Goal: Task Accomplishment & Management: Manage account settings

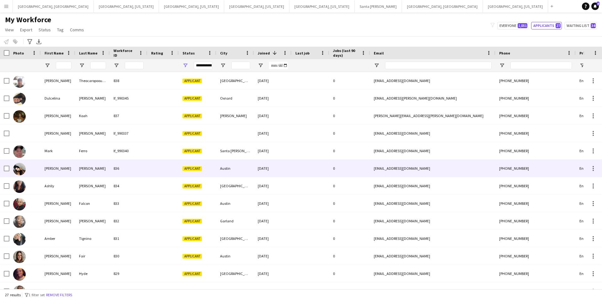
click at [190, 166] on div "Applicant" at bounding box center [198, 168] width 38 height 17
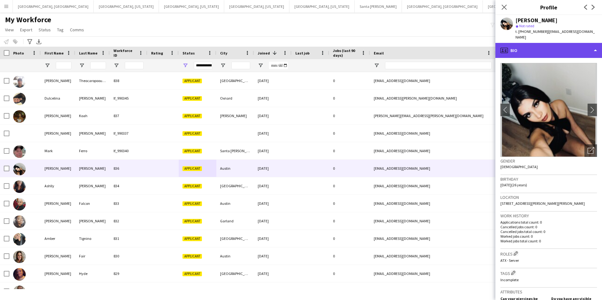
click at [542, 48] on div "profile Bio" at bounding box center [548, 50] width 107 height 15
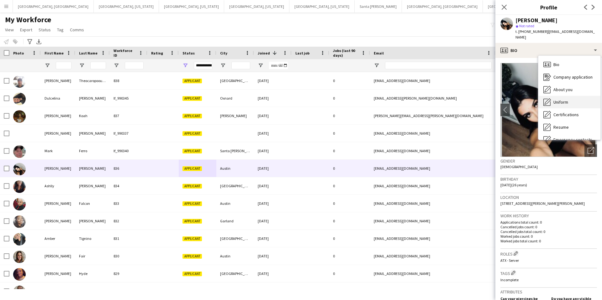
click at [571, 97] on div "Uniform Uniform" at bounding box center [569, 102] width 62 height 13
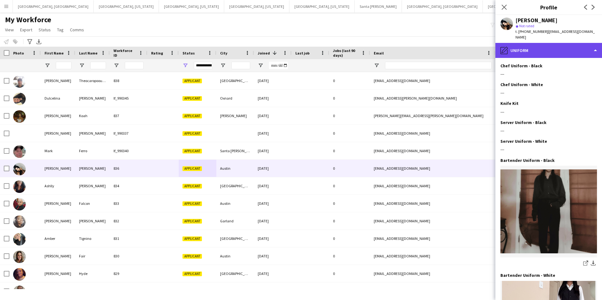
click at [543, 47] on div "pencil4 Uniform" at bounding box center [548, 50] width 107 height 15
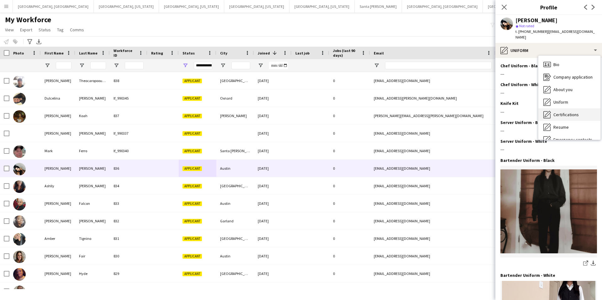
click at [568, 112] on span "Certifications" at bounding box center [565, 115] width 25 height 6
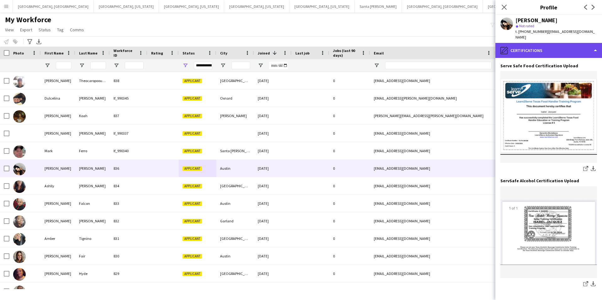
click at [533, 44] on div "pencil4 Certifications" at bounding box center [548, 50] width 107 height 15
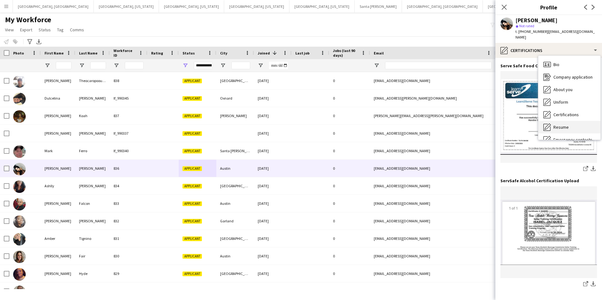
click at [565, 124] on span "Resume" at bounding box center [560, 127] width 15 height 6
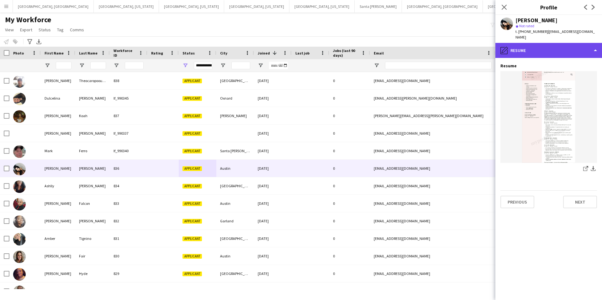
click at [541, 45] on div "pencil4 Resume" at bounding box center [548, 50] width 107 height 15
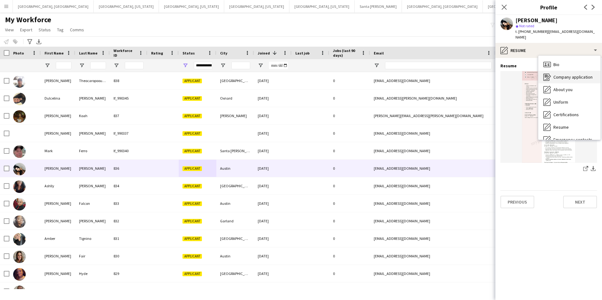
click at [565, 74] on span "Company application" at bounding box center [572, 77] width 39 height 6
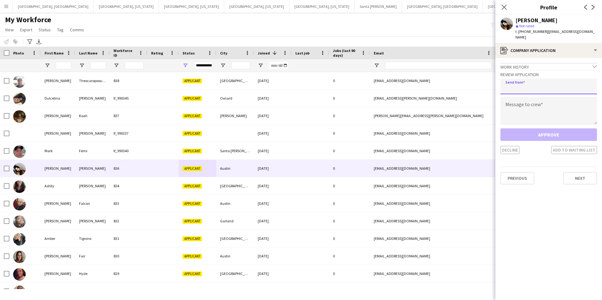
click at [534, 84] on input "email" at bounding box center [548, 87] width 97 height 16
type input "**********"
click at [520, 107] on textarea at bounding box center [548, 111] width 97 height 28
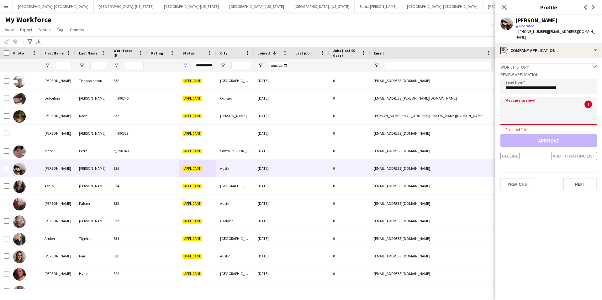
paste textarea "**********"
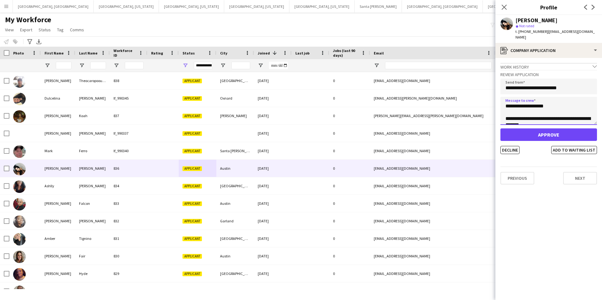
type textarea "**********"
click at [552, 129] on button "Approve" at bounding box center [548, 135] width 97 height 13
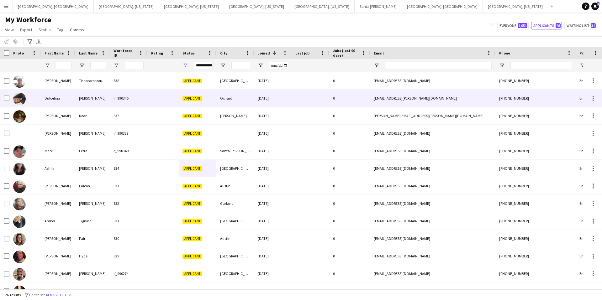
click at [173, 98] on div at bounding box center [162, 98] width 31 height 17
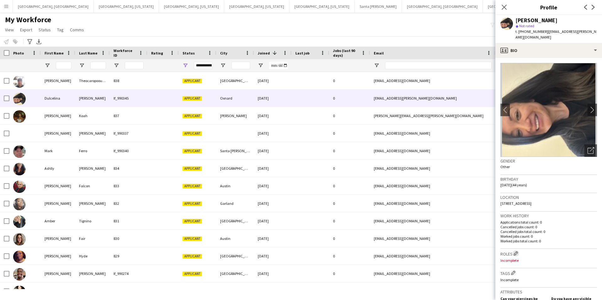
click at [516, 251] on app-icon "Edit crew company roles" at bounding box center [516, 253] width 4 height 4
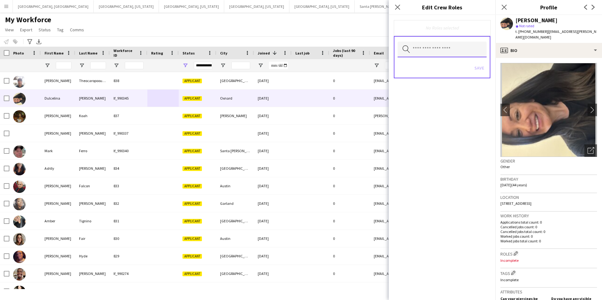
click at [421, 48] on input "text" at bounding box center [442, 50] width 89 height 16
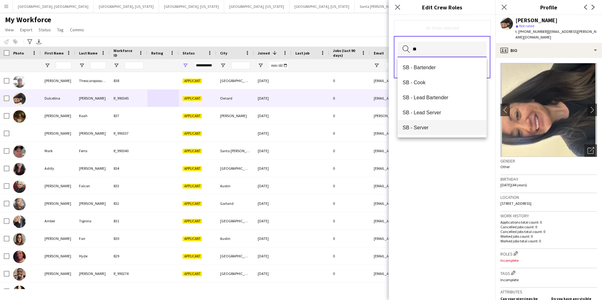
type input "**"
click at [435, 128] on span "SB - Server" at bounding box center [442, 128] width 79 height 6
click at [438, 49] on input "text" at bounding box center [442, 50] width 89 height 16
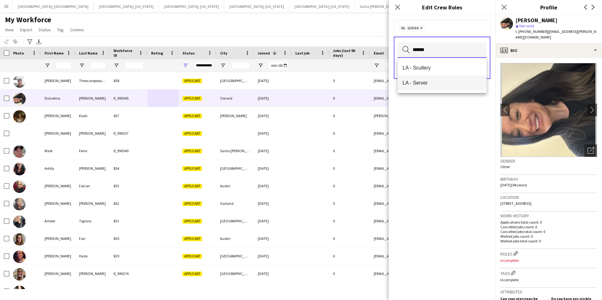
type input "******"
click at [442, 82] on span "LA - Server" at bounding box center [442, 83] width 79 height 6
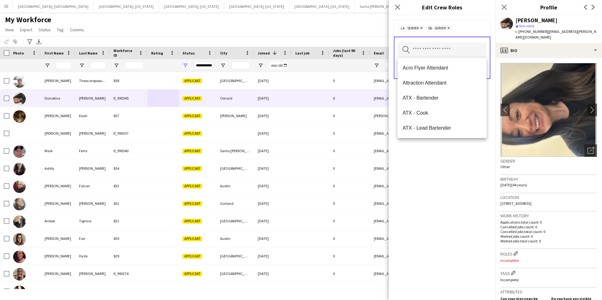
click at [473, 29] on div "LA - Server Remove SB - Server Remove" at bounding box center [442, 28] width 87 height 6
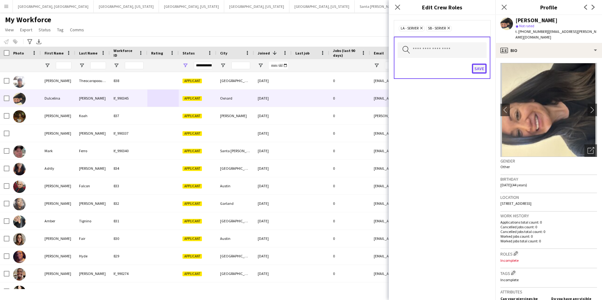
click at [477, 67] on button "Save" at bounding box center [479, 69] width 15 height 10
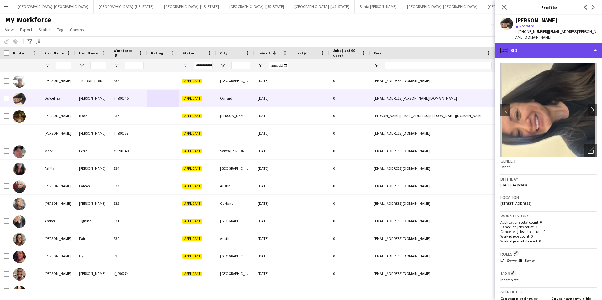
click at [541, 43] on div "profile Bio" at bounding box center [548, 50] width 107 height 15
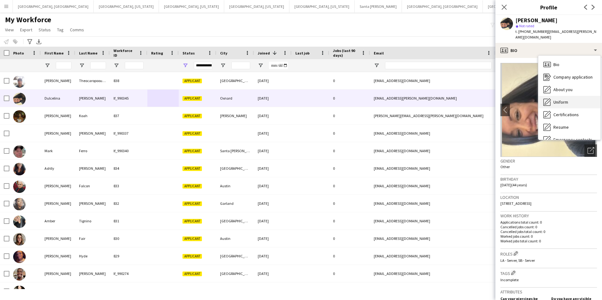
click at [568, 99] on span "Uniform" at bounding box center [560, 102] width 15 height 6
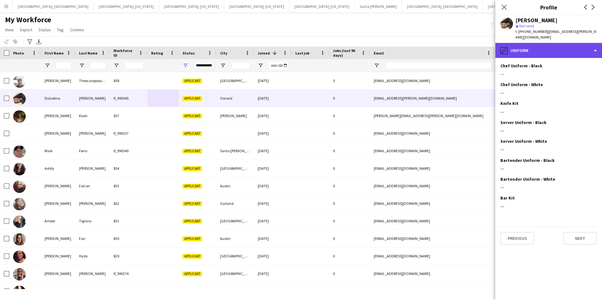
click at [563, 44] on div "pencil4 Uniform" at bounding box center [548, 50] width 107 height 15
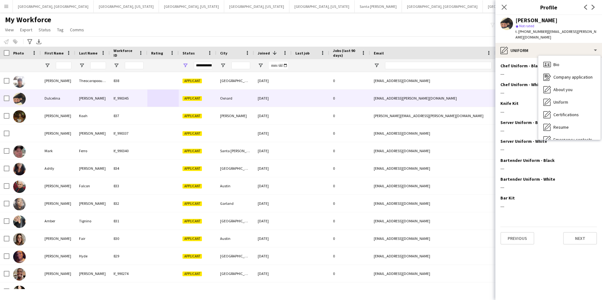
click at [439, 25] on div "My Workforce View Views Default view New view Update view Delete view Edit name…" at bounding box center [301, 25] width 602 height 21
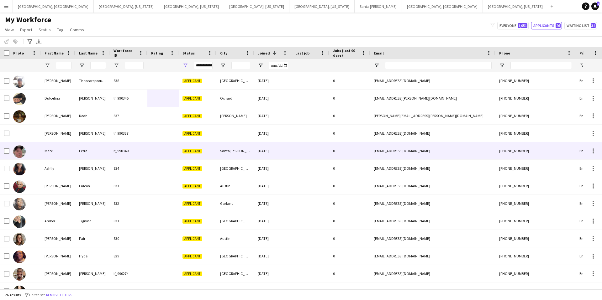
click at [177, 153] on div at bounding box center [162, 150] width 31 height 17
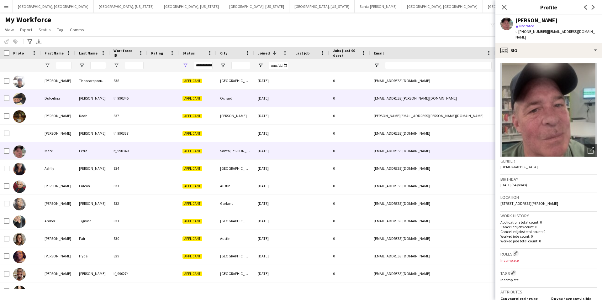
click at [176, 99] on div at bounding box center [162, 98] width 31 height 17
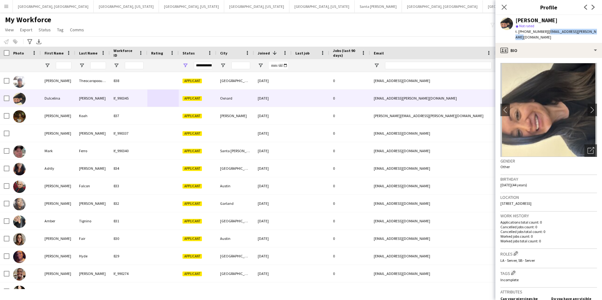
drag, startPoint x: 593, startPoint y: 32, endPoint x: 543, endPoint y: 33, distance: 49.2
click at [543, 33] on div "[PERSON_NAME] star Not rated t. [PHONE_NUMBER] | [EMAIL_ADDRESS][PERSON_NAME][D…" at bounding box center [548, 29] width 107 height 28
copy span "[EMAIL_ADDRESS][PERSON_NAME][DOMAIN_NAME]"
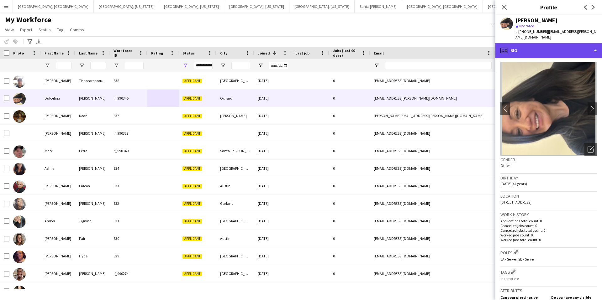
click at [531, 49] on div "profile Bio" at bounding box center [548, 50] width 107 height 15
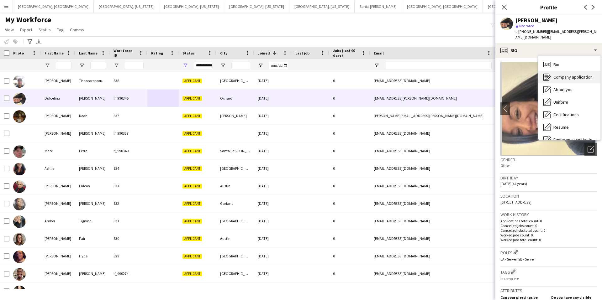
click at [572, 74] on span "Company application" at bounding box center [572, 77] width 39 height 6
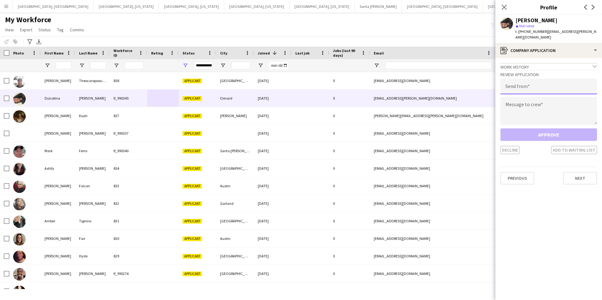
click at [534, 83] on input "email" at bounding box center [548, 87] width 97 height 16
type input "**********"
click at [558, 107] on textarea at bounding box center [548, 111] width 97 height 28
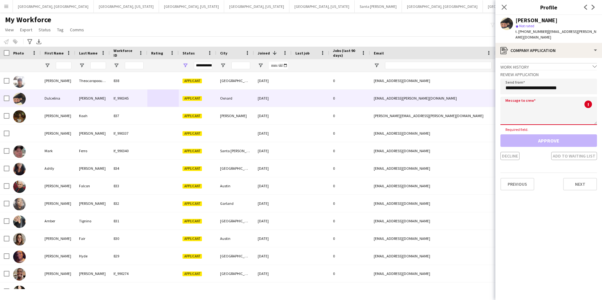
paste textarea "**********"
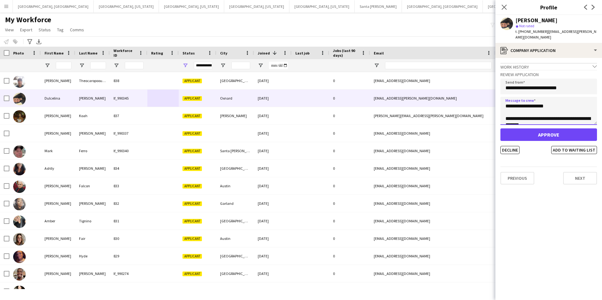
scroll to position [229, 0]
type textarea "**********"
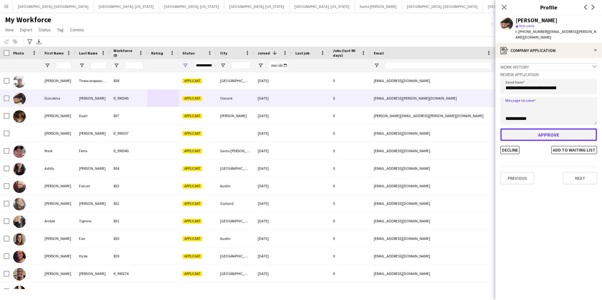
click at [550, 131] on button "Approve" at bounding box center [548, 135] width 97 height 13
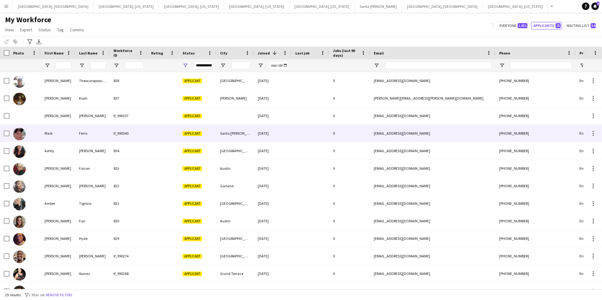
click at [286, 136] on div "[DATE]" at bounding box center [273, 133] width 38 height 17
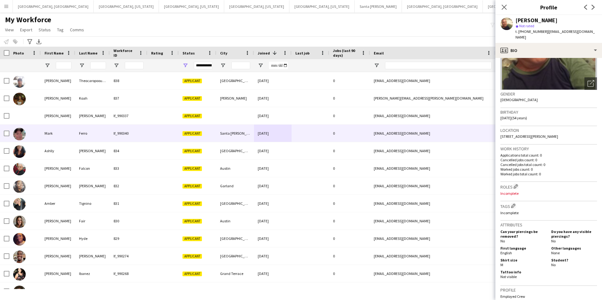
scroll to position [68, 0]
click at [516, 183] on app-icon "Edit crew company roles" at bounding box center [516, 185] width 4 height 4
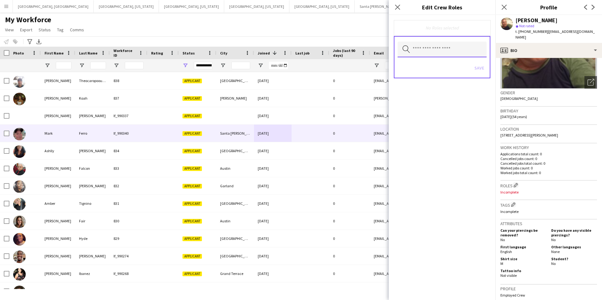
click at [428, 48] on input "text" at bounding box center [442, 50] width 89 height 16
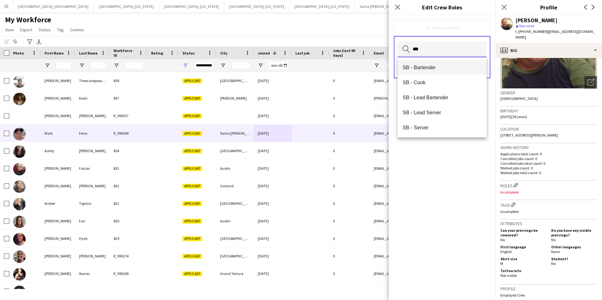
type input "**"
click at [432, 67] on span "SB - Bartender" at bounding box center [442, 68] width 79 height 6
click at [436, 47] on input "text" at bounding box center [442, 50] width 89 height 16
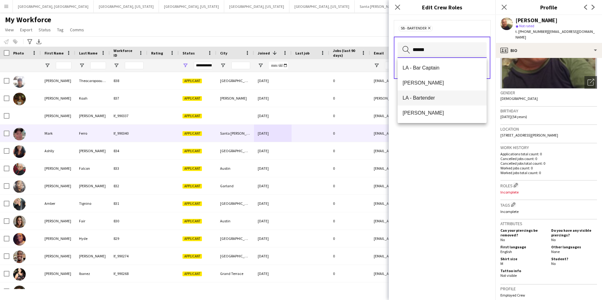
type input "******"
click at [438, 98] on span "LA - Bartender" at bounding box center [442, 98] width 79 height 6
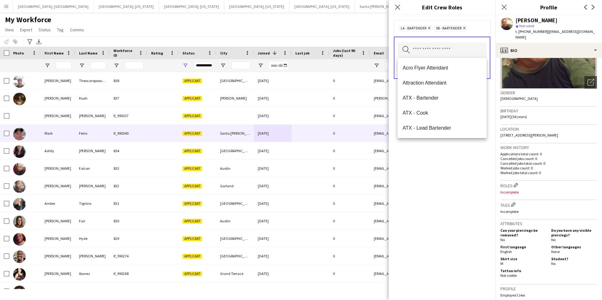
click at [476, 30] on div "LA - Bartender Remove SB - Bartender Remove" at bounding box center [442, 28] width 87 height 6
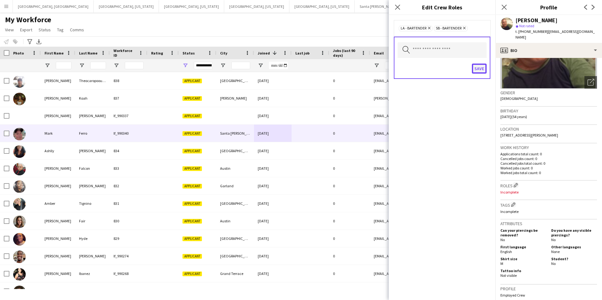
click at [479, 67] on button "Save" at bounding box center [479, 69] width 15 height 10
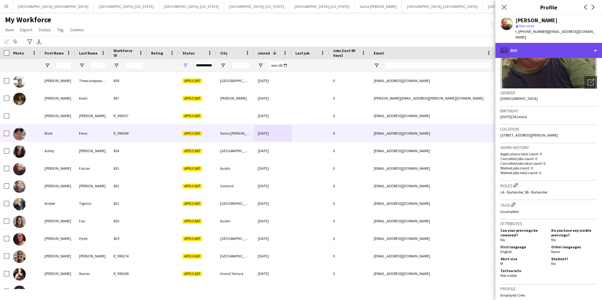
click at [548, 47] on div "profile Bio" at bounding box center [548, 50] width 107 height 15
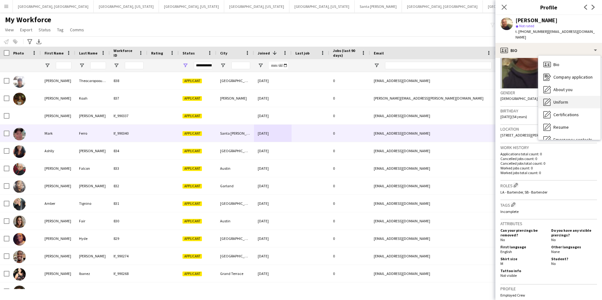
click at [570, 97] on div "Uniform Uniform" at bounding box center [569, 102] width 62 height 13
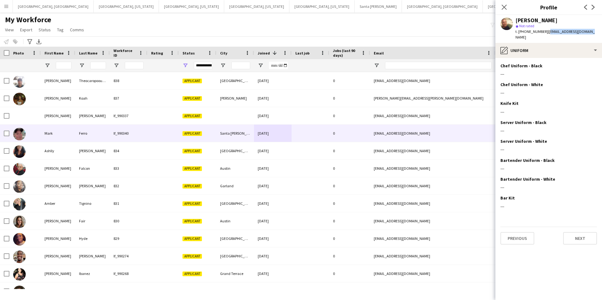
drag, startPoint x: 586, startPoint y: 32, endPoint x: 543, endPoint y: 34, distance: 43.0
click at [543, 34] on div "[PERSON_NAME] star Not rated t. [PHONE_NUMBER] | [EMAIL_ADDRESS][DOMAIN_NAME]" at bounding box center [548, 29] width 107 height 28
copy span "[EMAIL_ADDRESS][DOMAIN_NAME]"
click at [502, 7] on icon "Close pop-in" at bounding box center [504, 7] width 5 height 5
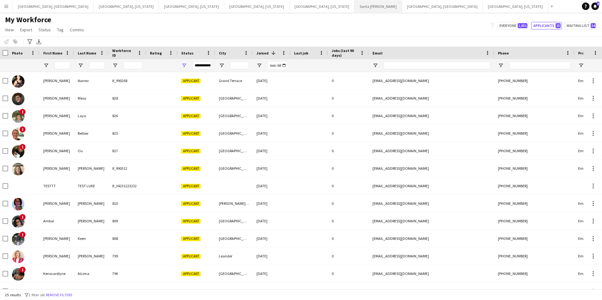
click at [355, 10] on button "Santa Barbara Close" at bounding box center [378, 6] width 47 height 12
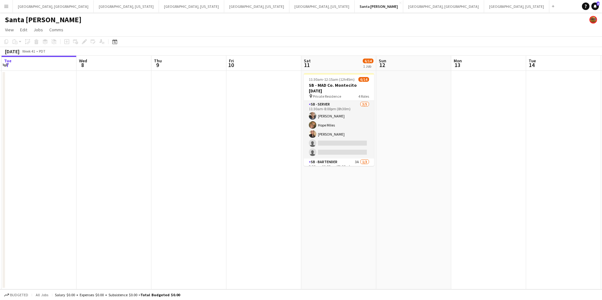
click at [9, 8] on button "Menu" at bounding box center [6, 6] width 13 height 13
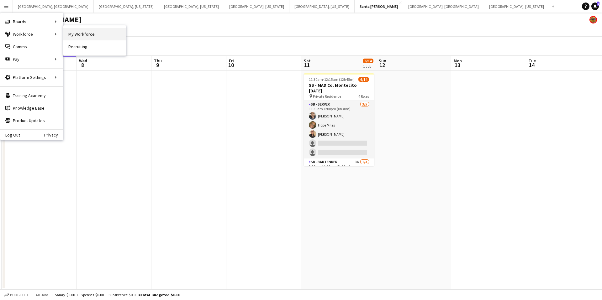
click at [79, 34] on link "My Workforce" at bounding box center [94, 34] width 63 height 13
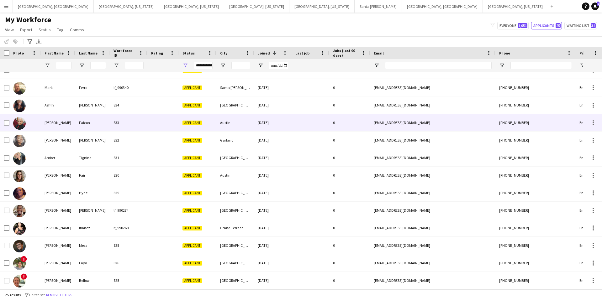
scroll to position [46, 0]
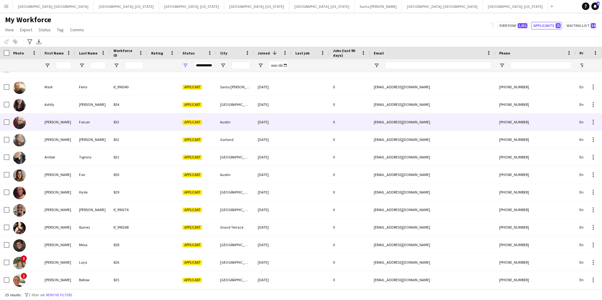
click at [162, 122] on div at bounding box center [162, 121] width 31 height 17
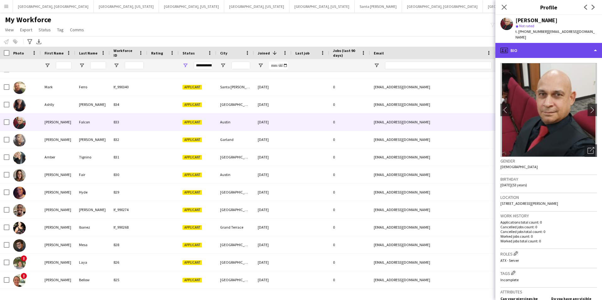
click at [531, 43] on div "profile Bio" at bounding box center [548, 50] width 107 height 15
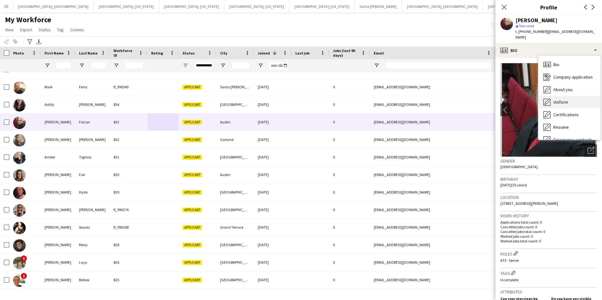
click at [564, 99] on span "Uniform" at bounding box center [560, 102] width 15 height 6
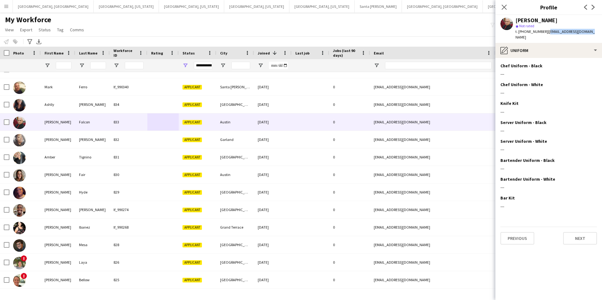
drag, startPoint x: 584, startPoint y: 32, endPoint x: 544, endPoint y: 33, distance: 40.8
click at [544, 33] on div "Norberto Falcon star Not rated t. +18634516833 | tainofalcon1@gmail.com" at bounding box center [548, 29] width 107 height 28
copy span "[EMAIL_ADDRESS][DOMAIN_NAME]"
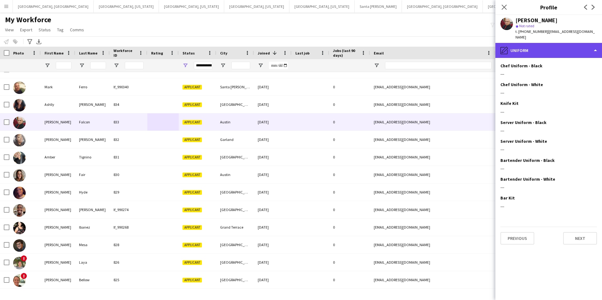
click at [551, 46] on div "pencil4 Uniform" at bounding box center [548, 50] width 107 height 15
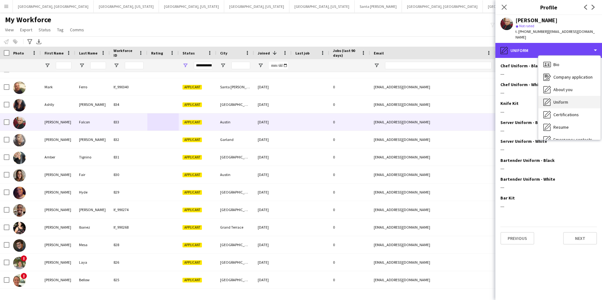
scroll to position [34, 0]
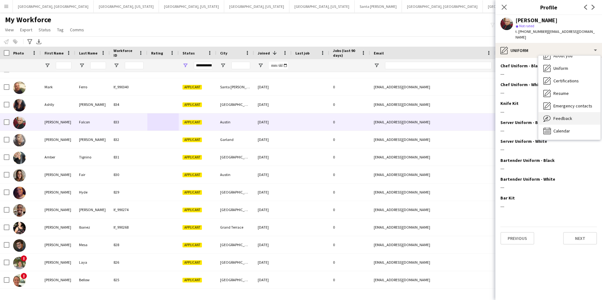
click at [562, 116] on span "Feedback" at bounding box center [562, 119] width 19 height 6
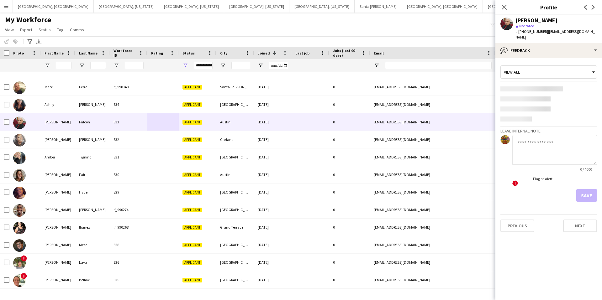
click at [531, 135] on textarea at bounding box center [554, 150] width 85 height 30
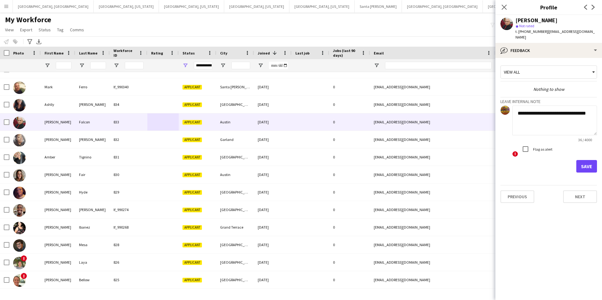
type textarea "**********"
click at [587, 161] on button "Save" at bounding box center [586, 166] width 21 height 13
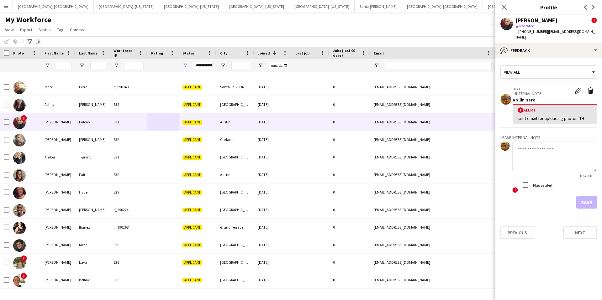
click at [505, 8] on icon at bounding box center [504, 7] width 5 height 5
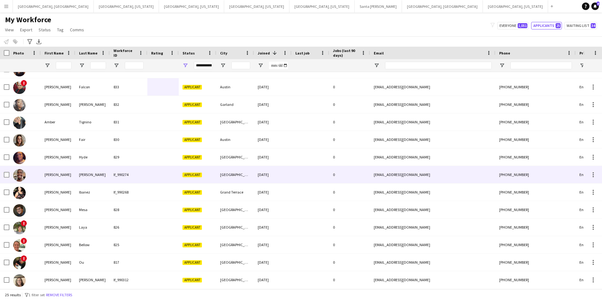
scroll to position [107, 0]
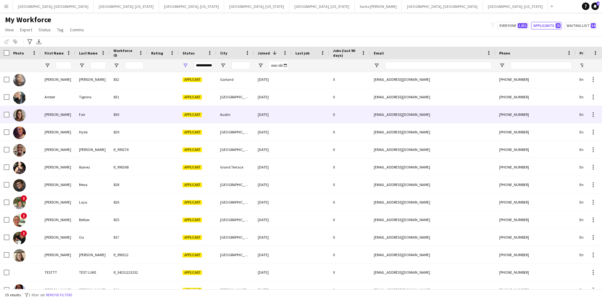
click at [229, 118] on div "Austin" at bounding box center [235, 114] width 38 height 17
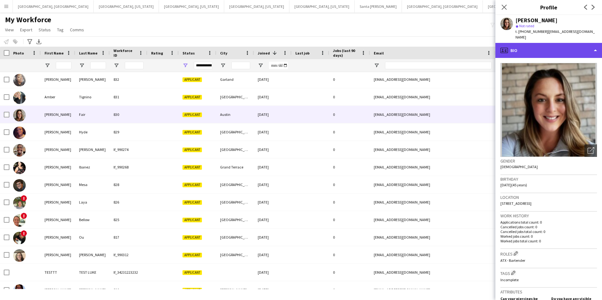
click at [551, 48] on div "profile Bio" at bounding box center [548, 50] width 107 height 15
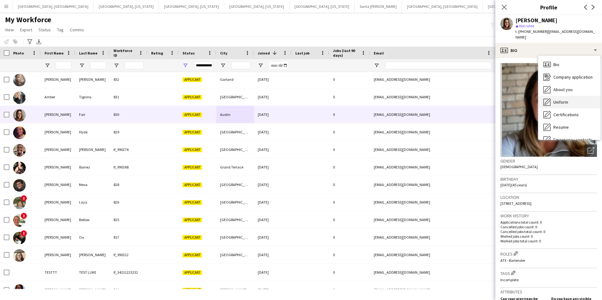
click at [568, 99] on span "Uniform" at bounding box center [560, 102] width 15 height 6
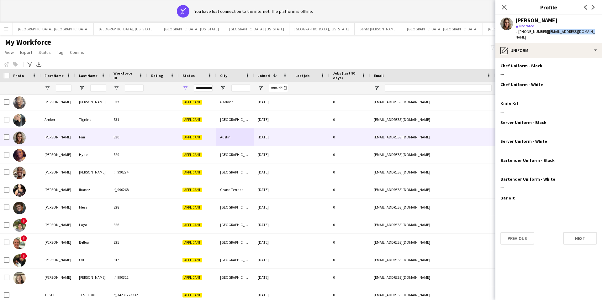
click at [545, 33] on div "Breanna Fair star Not rated t. +17139318125 | breannafair1@gmail.com" at bounding box center [548, 29] width 107 height 28
click at [581, 30] on span "| breannafair1@gmail.com" at bounding box center [554, 34] width 79 height 10
drag, startPoint x: 587, startPoint y: 31, endPoint x: 545, endPoint y: 31, distance: 42.6
click at [544, 31] on div "Breanna Fair star Not rated t. +17139318125 | breannafair1@gmail.com" at bounding box center [548, 29] width 107 height 28
copy span "[EMAIL_ADDRESS][DOMAIN_NAME]"
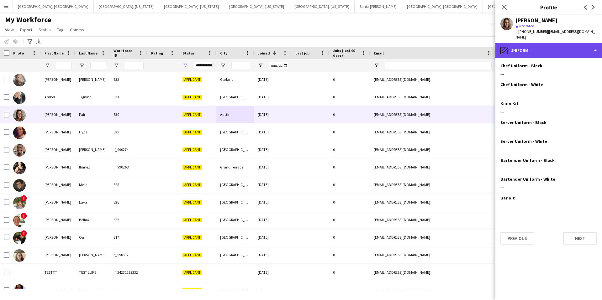
click at [532, 45] on div "pencil4 Uniform" at bounding box center [548, 50] width 107 height 15
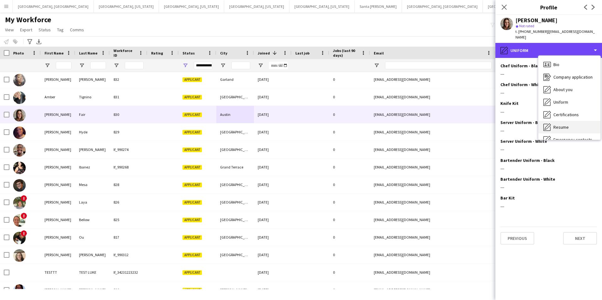
scroll to position [34, 0]
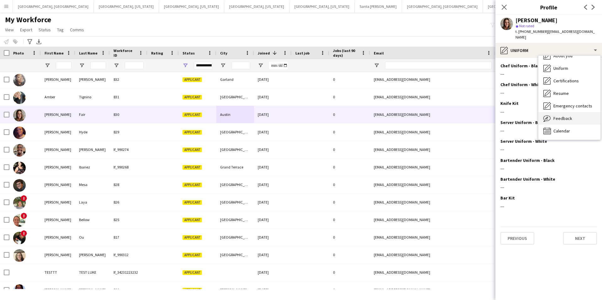
click at [560, 116] on span "Feedback" at bounding box center [562, 119] width 19 height 6
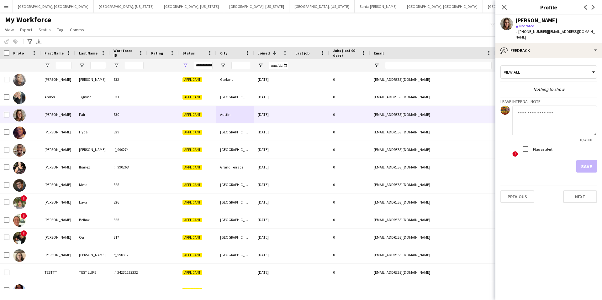
click at [545, 111] on textarea at bounding box center [554, 121] width 85 height 30
click at [557, 108] on textarea "**********" at bounding box center [554, 121] width 85 height 30
type textarea "**********"
click at [592, 160] on button "Save" at bounding box center [586, 166] width 21 height 13
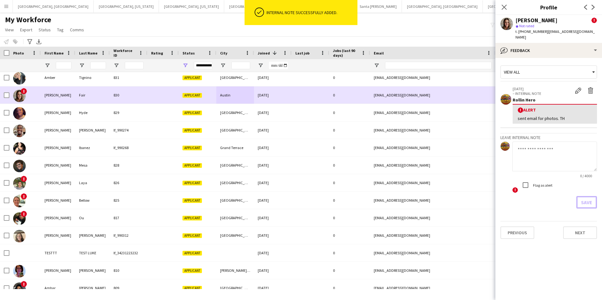
scroll to position [0, 0]
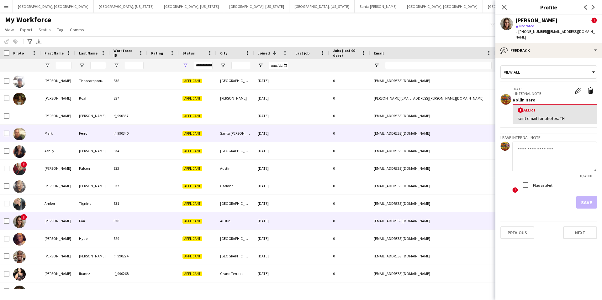
click at [262, 138] on div "[DATE]" at bounding box center [273, 133] width 38 height 17
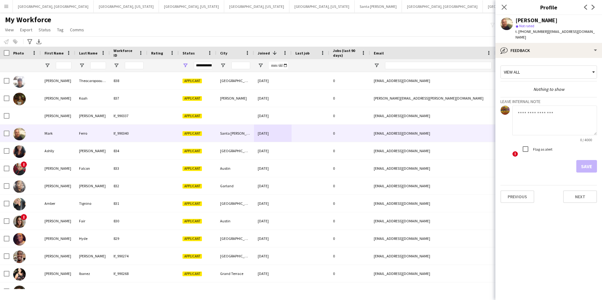
click at [548, 111] on textarea at bounding box center [554, 121] width 85 height 30
type textarea "**********"
click at [584, 161] on button "Save" at bounding box center [586, 166] width 21 height 13
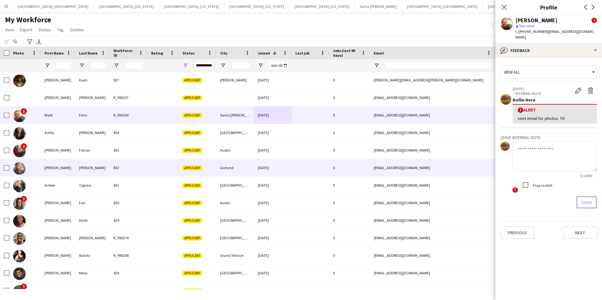
scroll to position [19, 0]
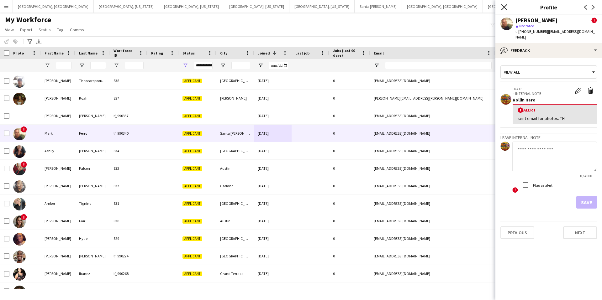
click at [507, 6] on icon "Close pop-in" at bounding box center [504, 7] width 6 height 6
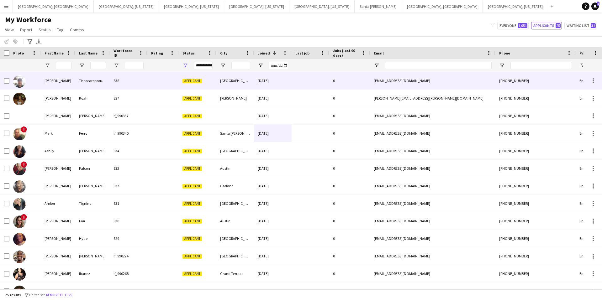
click at [209, 84] on div "Applicant" at bounding box center [198, 80] width 38 height 17
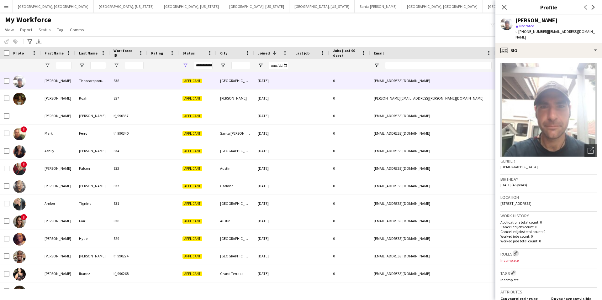
click at [516, 251] on app-icon "Edit crew company roles" at bounding box center [516, 253] width 4 height 4
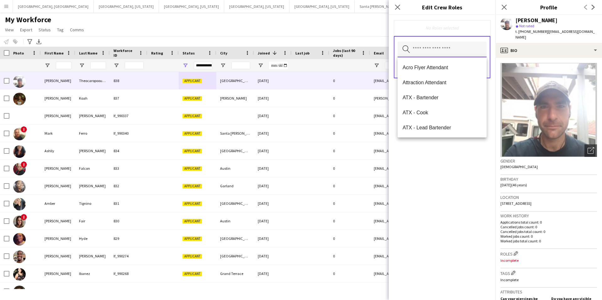
click at [430, 47] on input "text" at bounding box center [442, 50] width 89 height 16
type input "**"
click at [434, 127] on span "WPB - Server" at bounding box center [442, 128] width 79 height 6
drag, startPoint x: 465, startPoint y: 24, endPoint x: 479, endPoint y: 51, distance: 31.0
click at [465, 24] on div "WPB - Server Remove" at bounding box center [442, 28] width 97 height 16
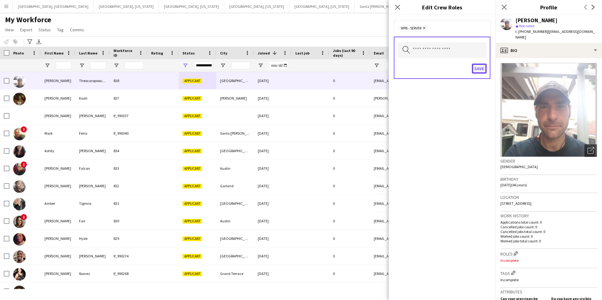
click at [482, 69] on button "Save" at bounding box center [479, 69] width 15 height 10
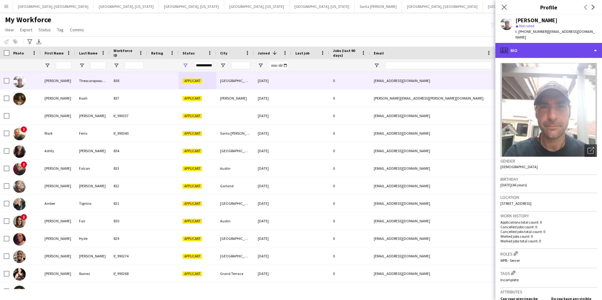
click at [550, 43] on div "profile Bio" at bounding box center [548, 50] width 107 height 15
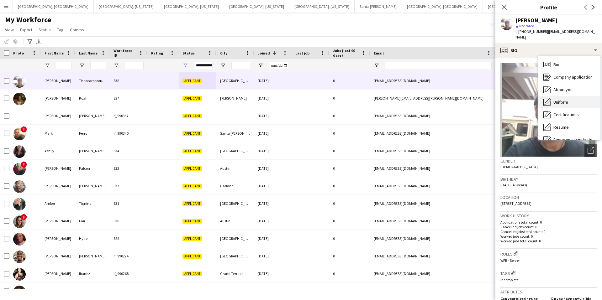
click at [561, 99] on span "Uniform" at bounding box center [560, 102] width 15 height 6
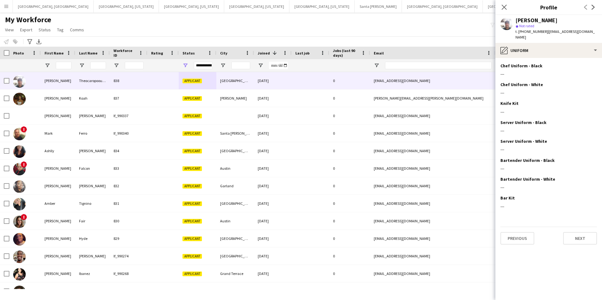
click at [427, 29] on div "My Workforce View Views Default view New view Update view Delete view Edit name…" at bounding box center [301, 25] width 602 height 21
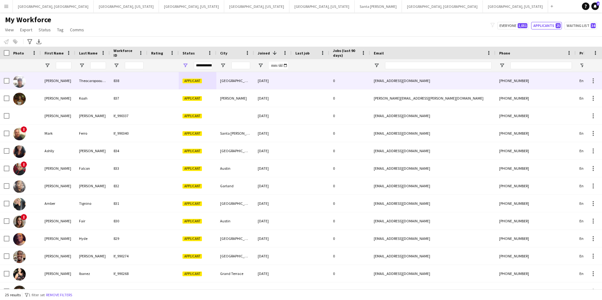
drag, startPoint x: 301, startPoint y: 81, endPoint x: 305, endPoint y: 81, distance: 3.8
click at [301, 81] on div at bounding box center [311, 80] width 38 height 17
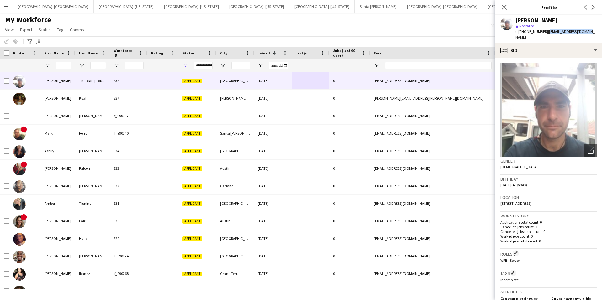
drag, startPoint x: 589, startPoint y: 32, endPoint x: 578, endPoint y: 32, distance: 10.7
click at [545, 32] on app-profile-header "andrew Theocaropooulos star Not rated t. +12124706096 | andtheos123@gmail.com" at bounding box center [548, 29] width 107 height 28
click at [589, 31] on app-profile-header "andrew Theocaropooulos star Not rated t. +12124706096 | andtheos123@gmail.com" at bounding box center [548, 29] width 107 height 28
drag, startPoint x: 588, startPoint y: 31, endPoint x: 596, endPoint y: 30, distance: 8.3
click at [543, 32] on div "andrew Theocaropooulos star Not rated t. +12124706096 | andtheos123@gmail.com" at bounding box center [548, 29] width 107 height 28
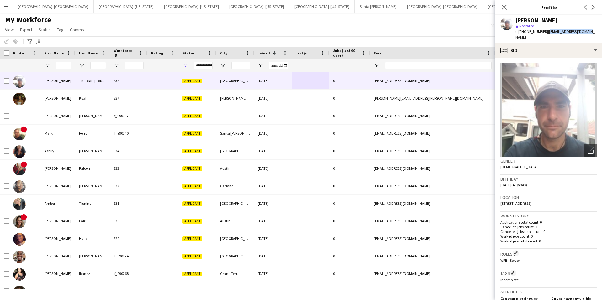
copy span "[EMAIL_ADDRESS][DOMAIN_NAME]"
click at [504, 6] on icon "Close pop-in" at bounding box center [504, 7] width 6 height 6
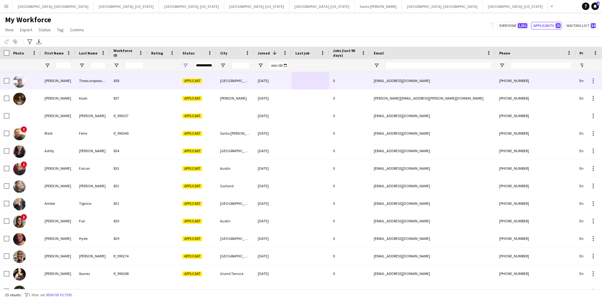
click at [297, 80] on div at bounding box center [311, 80] width 38 height 17
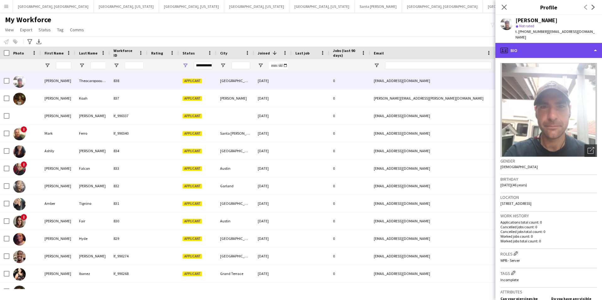
click at [552, 49] on div "profile Bio" at bounding box center [548, 50] width 107 height 15
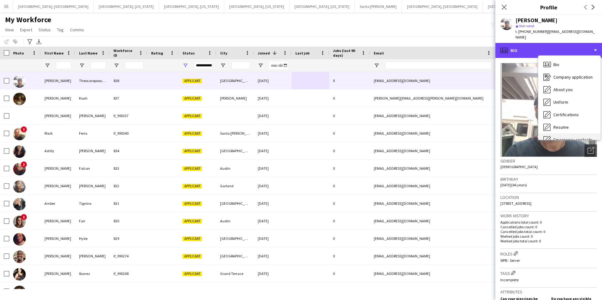
scroll to position [34, 0]
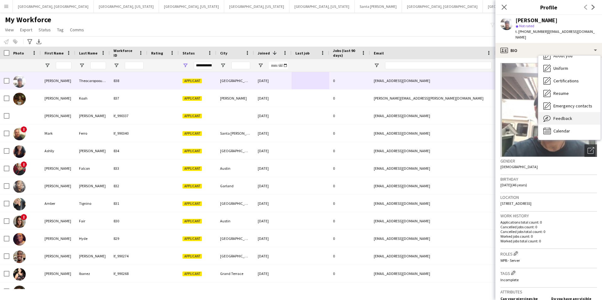
click at [557, 116] on span "Feedback" at bounding box center [562, 119] width 19 height 6
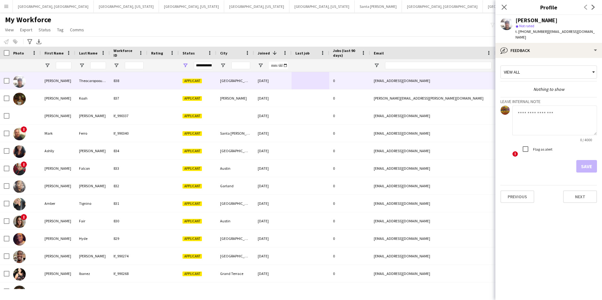
click at [548, 110] on textarea at bounding box center [554, 121] width 85 height 30
drag, startPoint x: 543, startPoint y: 108, endPoint x: 550, endPoint y: 108, distance: 6.3
click at [543, 108] on textarea "**********" at bounding box center [554, 121] width 85 height 30
type textarea "**********"
click at [585, 161] on button "Save" at bounding box center [586, 166] width 21 height 13
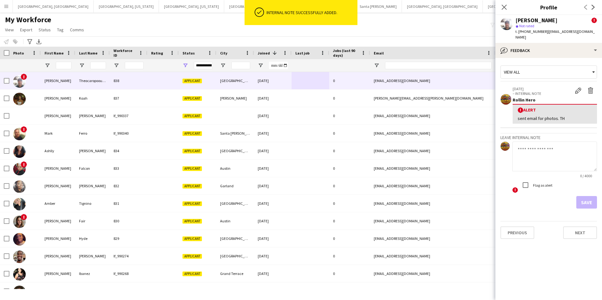
drag, startPoint x: 506, startPoint y: 6, endPoint x: 498, endPoint y: 10, distance: 8.6
click at [506, 6] on icon "Close pop-in" at bounding box center [504, 7] width 5 height 5
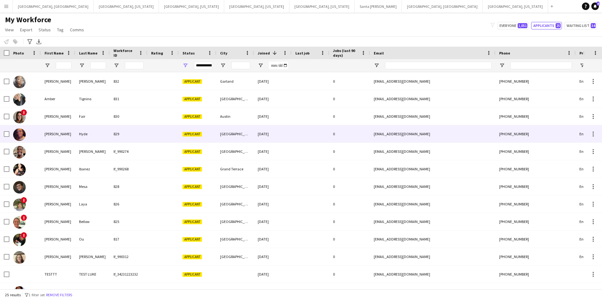
scroll to position [108, 0]
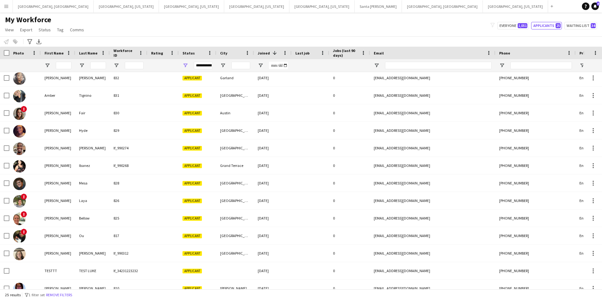
click at [111, 151] on div "lf_990274" at bounding box center [129, 148] width 38 height 17
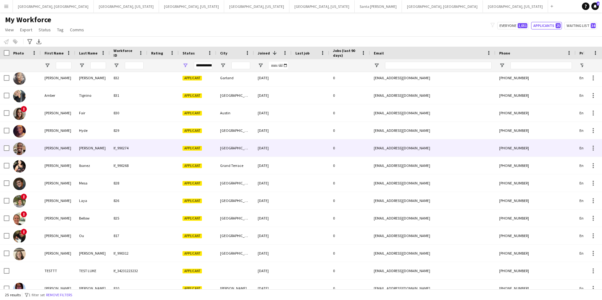
click at [470, 146] on div "[EMAIL_ADDRESS][DOMAIN_NAME]" at bounding box center [432, 148] width 125 height 17
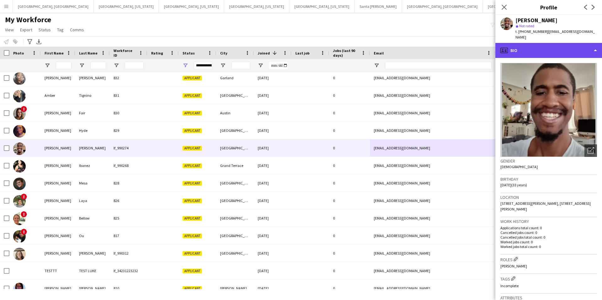
click at [526, 45] on div "profile Bio" at bounding box center [548, 50] width 107 height 15
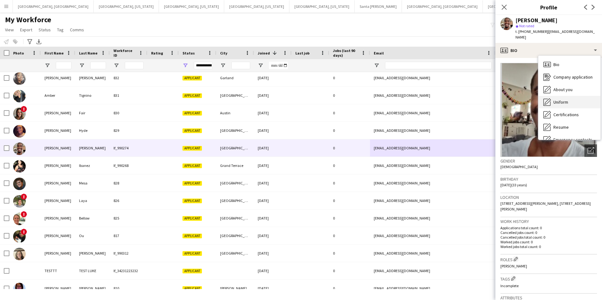
click at [562, 99] on span "Uniform" at bounding box center [560, 102] width 15 height 6
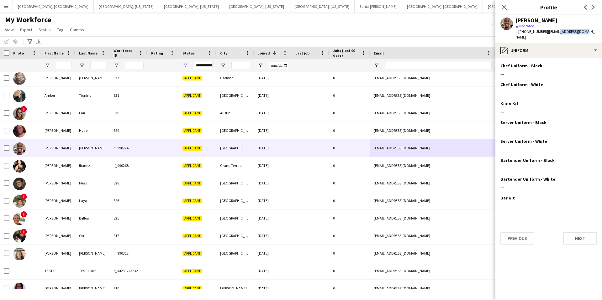
drag, startPoint x: 582, startPoint y: 31, endPoint x: 494, endPoint y: 28, distance: 87.8
click at [551, 31] on div "Aaron Cooper star Not rated t. +16264825948 | a_tcooper@yahoo.com" at bounding box center [548, 29] width 107 height 28
click at [457, 25] on div "My Workforce View Views Default view New view Update view Delete view Edit name…" at bounding box center [301, 25] width 602 height 21
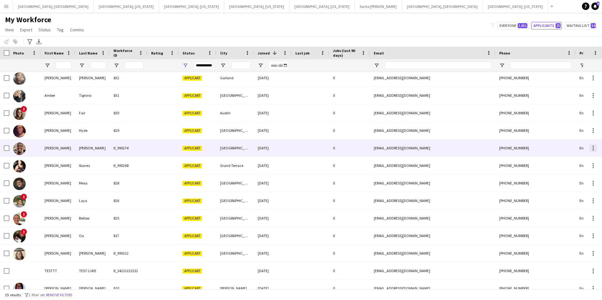
click at [593, 148] on div at bounding box center [593, 148] width 1 height 1
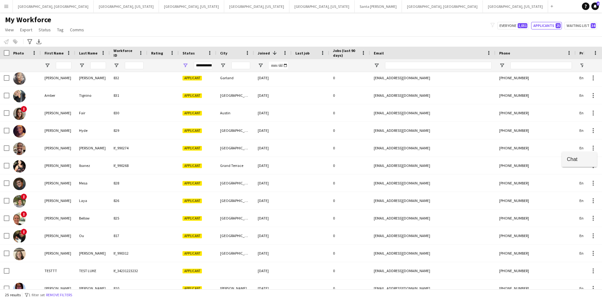
click at [572, 161] on span "Chat" at bounding box center [579, 159] width 25 height 6
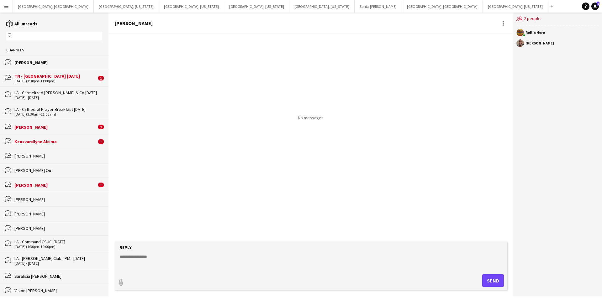
click at [170, 260] on textarea at bounding box center [312, 262] width 386 height 16
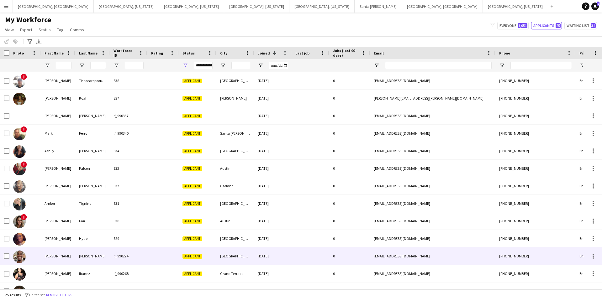
click at [167, 257] on div at bounding box center [162, 256] width 31 height 17
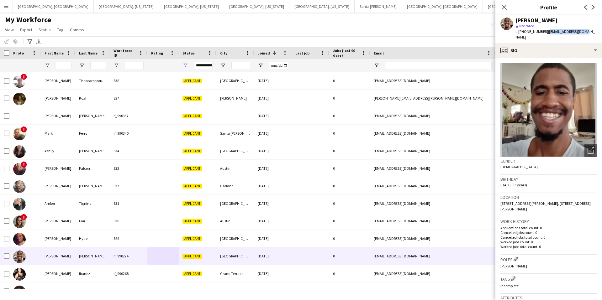
drag, startPoint x: 583, startPoint y: 31, endPoint x: 571, endPoint y: 32, distance: 12.2
click at [544, 31] on div "Aaron Cooper star Not rated t. +16264825948 | a_tcooper@yahoo.com" at bounding box center [548, 29] width 107 height 28
copy span "[EMAIL_ADDRESS][DOMAIN_NAME]"
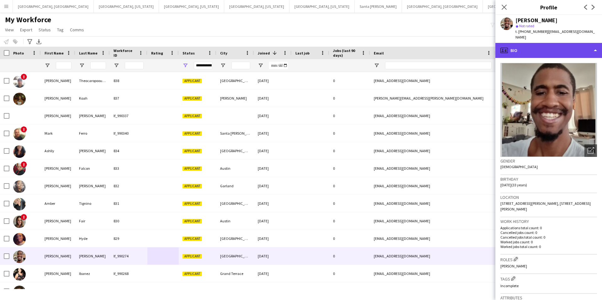
click at [530, 47] on div "profile Bio" at bounding box center [548, 50] width 107 height 15
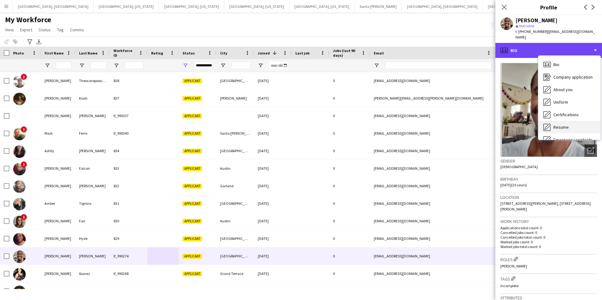
scroll to position [34, 0]
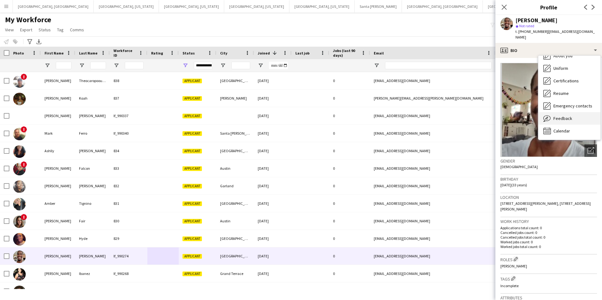
click at [555, 116] on span "Feedback" at bounding box center [562, 119] width 19 height 6
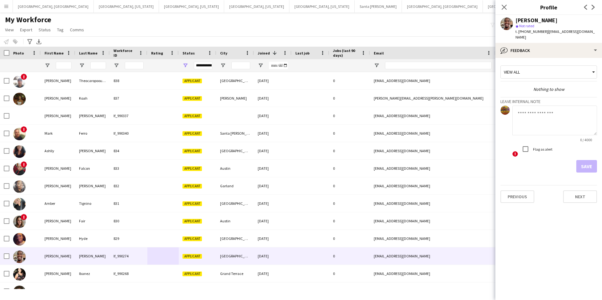
click at [532, 106] on textarea at bounding box center [554, 121] width 85 height 30
type textarea "**********"
click at [588, 161] on button "Save" at bounding box center [586, 166] width 21 height 13
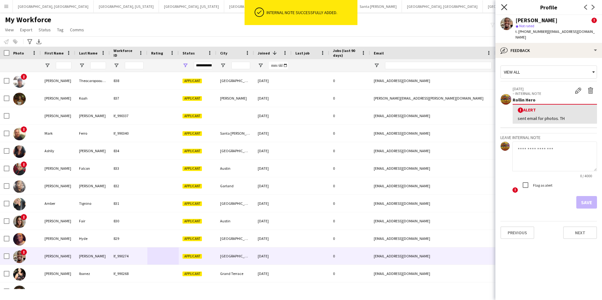
click at [505, 8] on icon at bounding box center [504, 7] width 6 height 6
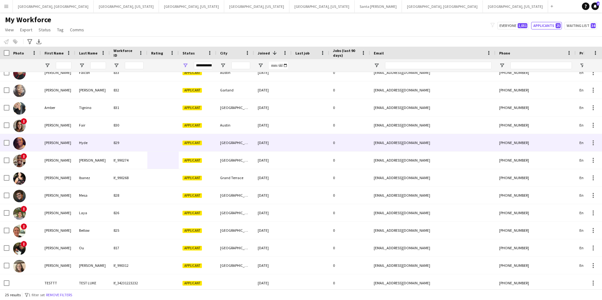
scroll to position [98, 0]
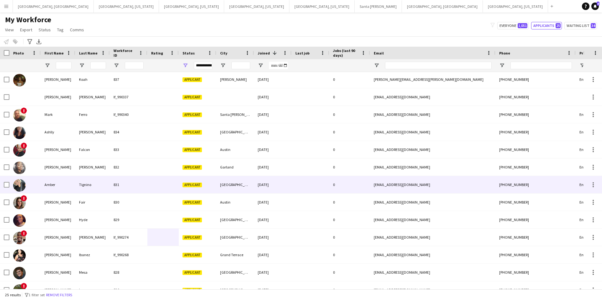
click at [246, 189] on div "[GEOGRAPHIC_DATA]" at bounding box center [235, 184] width 38 height 17
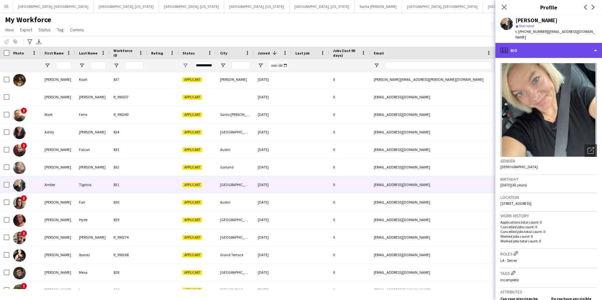
click at [551, 43] on div "profile Bio" at bounding box center [548, 50] width 107 height 15
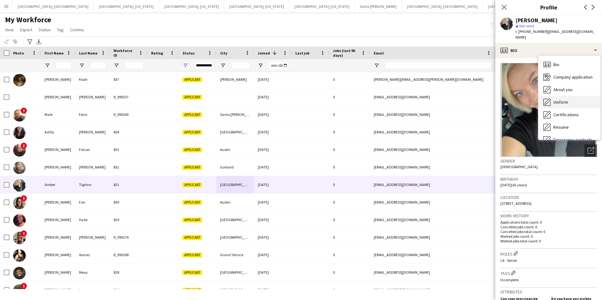
click at [567, 99] on span "Uniform" at bounding box center [560, 102] width 15 height 6
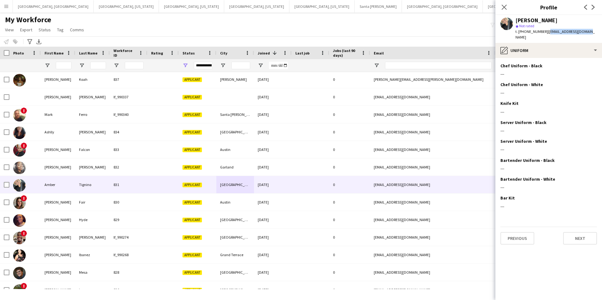
drag, startPoint x: 588, startPoint y: 32, endPoint x: 544, endPoint y: 32, distance: 44.5
click at [543, 32] on div "Amber Tignino star Not rated t. +18054698194 | mason082211@gmail.com" at bounding box center [548, 29] width 107 height 28
copy span "[EMAIL_ADDRESS][DOMAIN_NAME]"
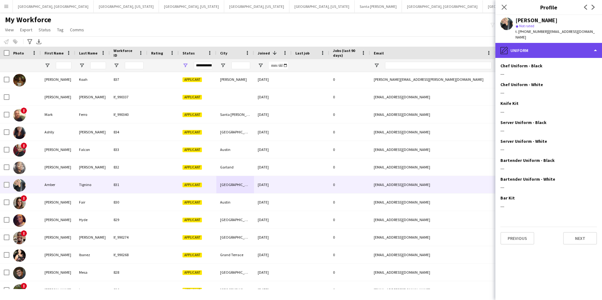
click at [536, 48] on div "pencil4 Uniform" at bounding box center [548, 50] width 107 height 15
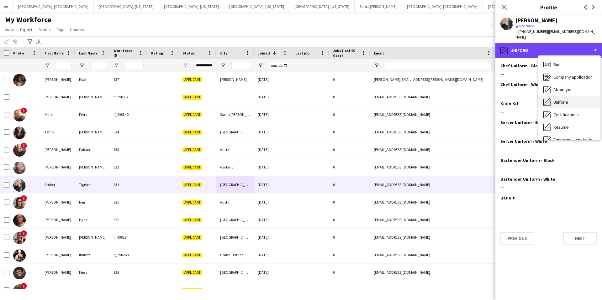
scroll to position [34, 0]
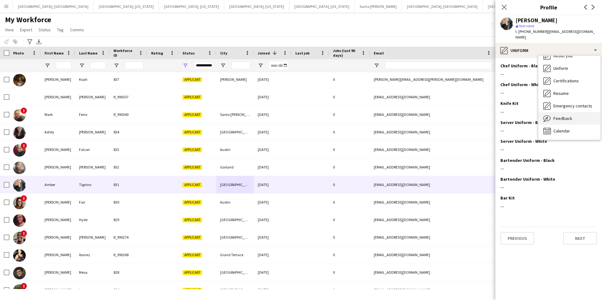
click at [562, 116] on span "Feedback" at bounding box center [562, 119] width 19 height 6
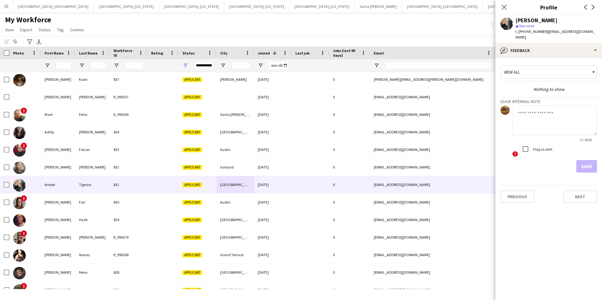
click at [545, 106] on textarea at bounding box center [554, 121] width 85 height 30
type textarea "**********"
drag, startPoint x: 584, startPoint y: 161, endPoint x: 578, endPoint y: 159, distance: 6.2
click at [584, 161] on button "Save" at bounding box center [586, 166] width 21 height 13
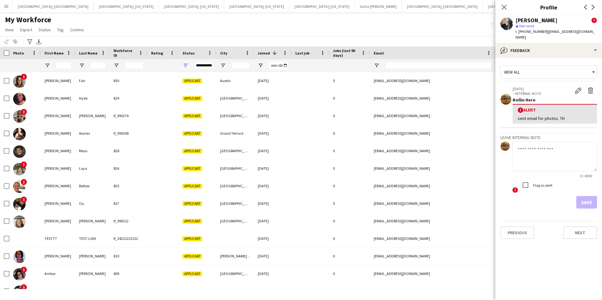
scroll to position [222, 0]
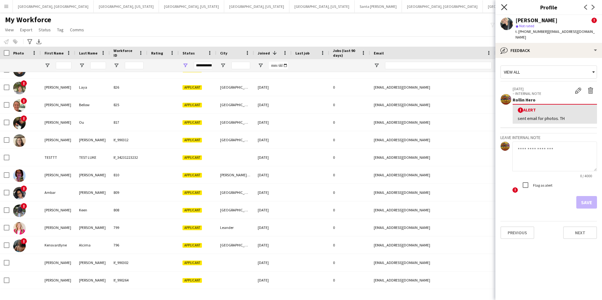
click at [505, 7] on icon "Close pop-in" at bounding box center [504, 7] width 6 height 6
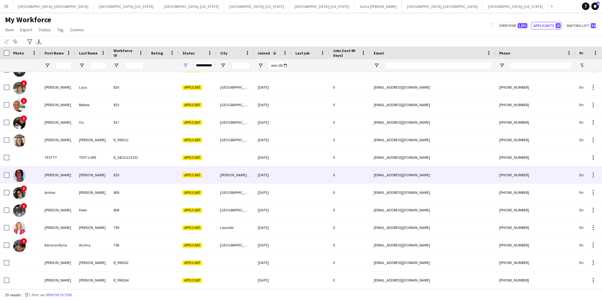
click at [316, 177] on div at bounding box center [311, 174] width 38 height 17
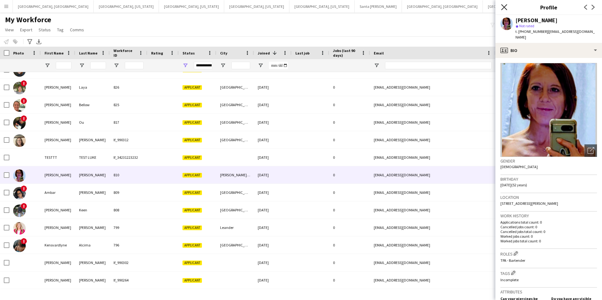
click at [503, 4] on icon "Close pop-in" at bounding box center [504, 7] width 6 height 6
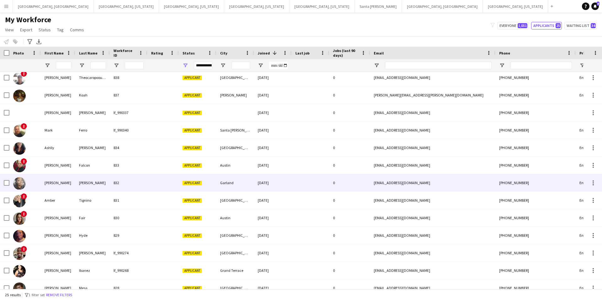
scroll to position [0, 0]
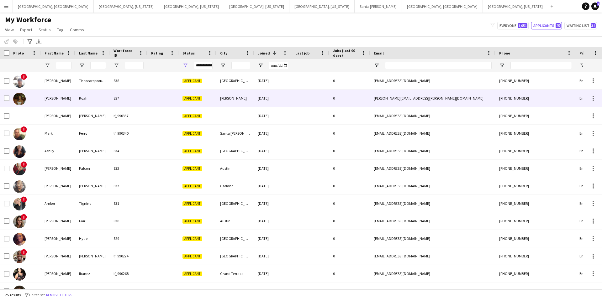
click at [350, 100] on div "0" at bounding box center [349, 98] width 41 height 17
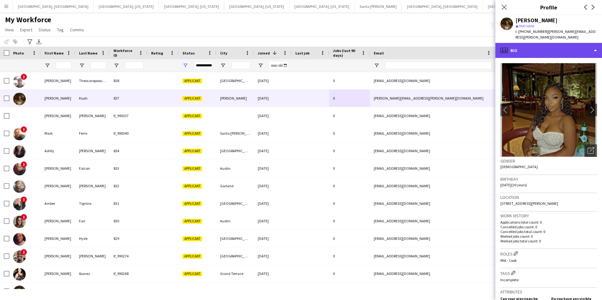
click at [531, 46] on div "profile Bio" at bounding box center [548, 50] width 107 height 15
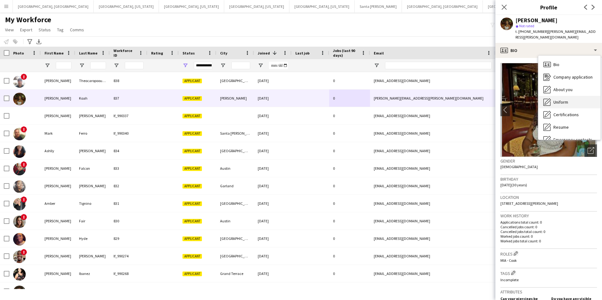
click at [567, 99] on span "Uniform" at bounding box center [560, 102] width 15 height 6
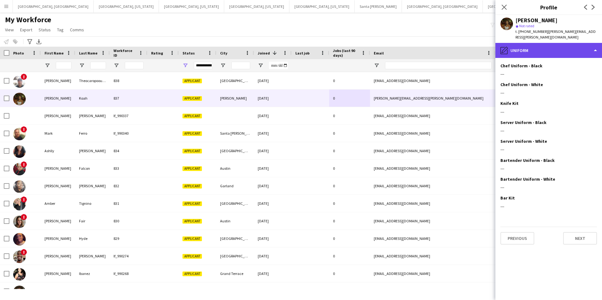
click at [541, 45] on div "pencil4 Uniform" at bounding box center [548, 50] width 107 height 15
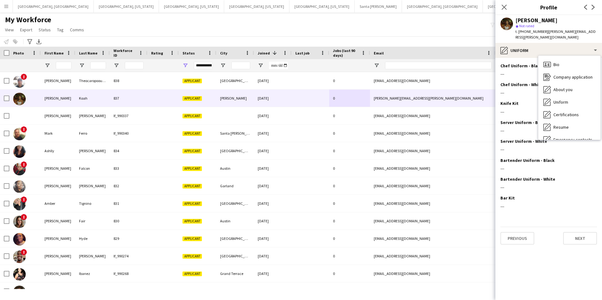
click at [435, 22] on div "My Workforce View Views Default view New view Update view Delete view Edit name…" at bounding box center [301, 25] width 602 height 21
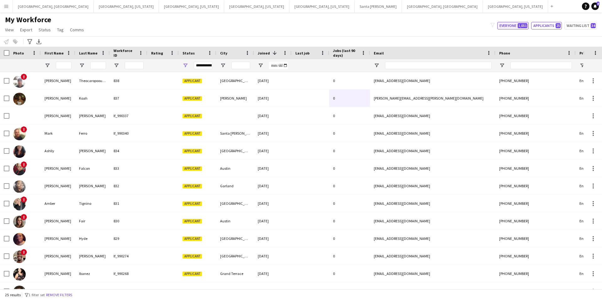
click at [504, 25] on button "Everyone 1,051" at bounding box center [512, 26] width 31 height 8
type input "**********"
click at [504, 25] on button "Everyone 1,051" at bounding box center [512, 26] width 31 height 8
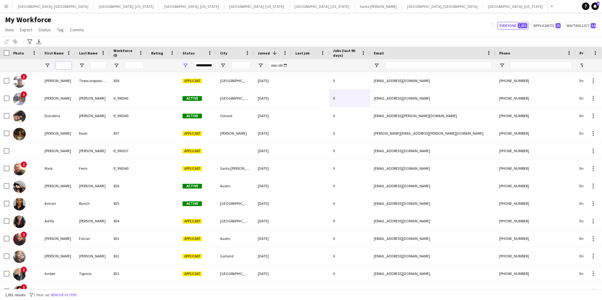
click at [65, 66] on input "First Name Filter Input" at bounding box center [64, 66] width 16 height 8
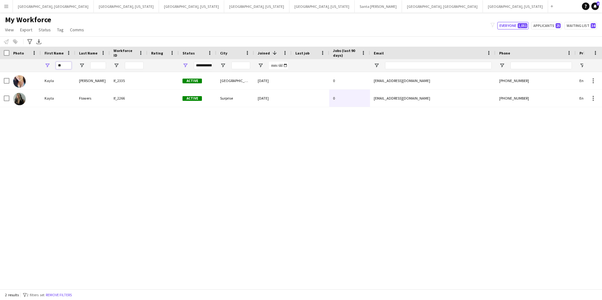
type input "*"
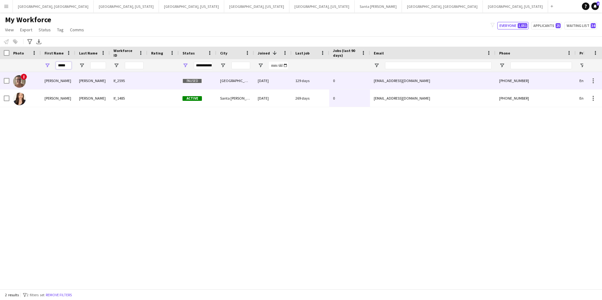
type input "*****"
click at [224, 81] on div "[GEOGRAPHIC_DATA]" at bounding box center [235, 80] width 38 height 17
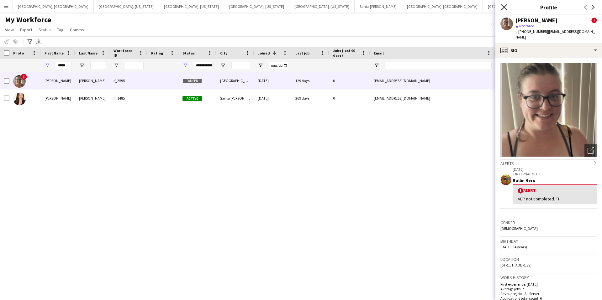
click at [505, 8] on icon at bounding box center [504, 7] width 6 height 6
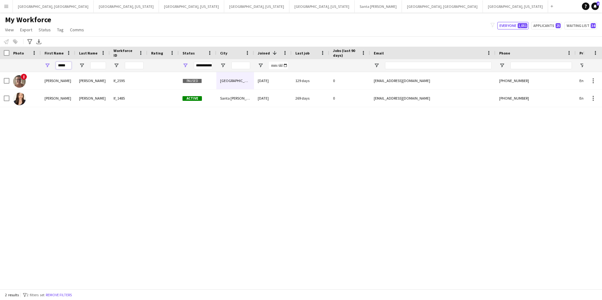
drag, startPoint x: 70, startPoint y: 66, endPoint x: 51, endPoint y: 66, distance: 19.1
click at [51, 66] on div "*****" at bounding box center [58, 65] width 34 height 13
type input "*****"
